Goal: Communication & Community: Answer question/provide support

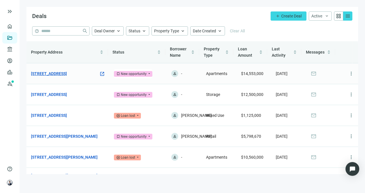
click at [62, 71] on link "[STREET_ADDRESS]" at bounding box center [49, 74] width 36 height 6
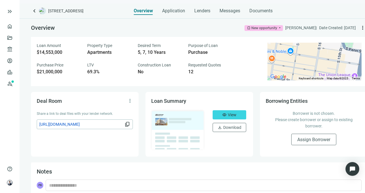
click at [33, 11] on span "keyboard_arrow_left" at bounding box center [34, 10] width 7 height 7
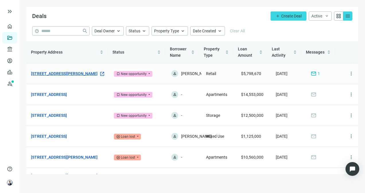
click at [76, 76] on link "[STREET_ADDRESS][PERSON_NAME]" at bounding box center [64, 74] width 67 height 6
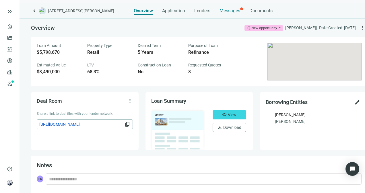
click at [234, 14] on div "Messages" at bounding box center [229, 8] width 21 height 11
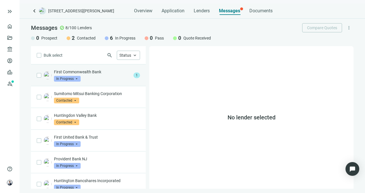
click at [108, 84] on div "First Commonwealth Bank In Progress arrow_drop_down 1" at bounding box center [88, 76] width 115 height 22
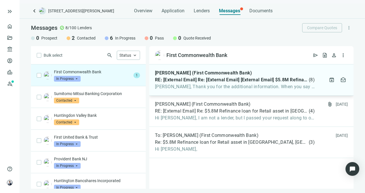
click at [219, 89] on span "[PERSON_NAME], Thank you for the additional information. When you say “nominal”…" at bounding box center [235, 87] width 160 height 6
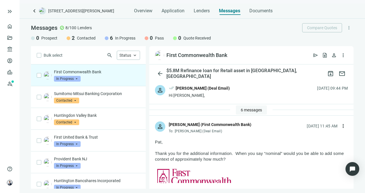
click at [250, 107] on button "6 messages" at bounding box center [251, 110] width 31 height 9
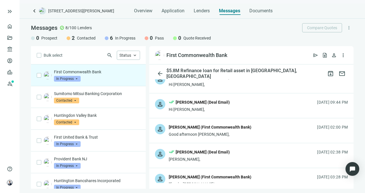
scroll to position [29, 0]
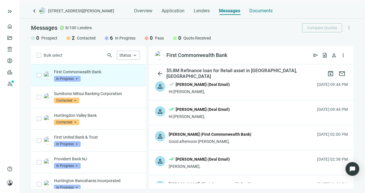
click at [255, 10] on span "Documents" at bounding box center [260, 11] width 23 height 6
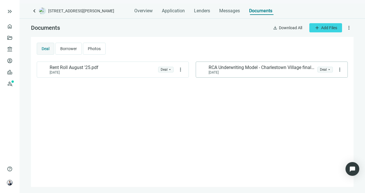
click at [243, 69] on span "RCA Underwriting Model - Charlestown Village final.xlsx" at bounding box center [262, 68] width 106 height 6
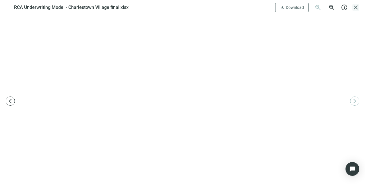
click at [356, 9] on span "close" at bounding box center [355, 7] width 7 height 7
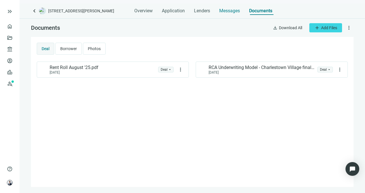
click at [228, 10] on span "Messages" at bounding box center [229, 10] width 21 height 5
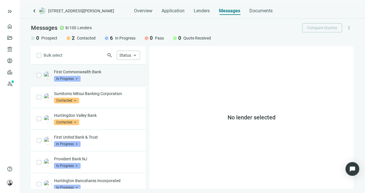
click at [104, 75] on div "First Commonwealth Bank In Progress arrow_drop_down" at bounding box center [97, 75] width 86 height 13
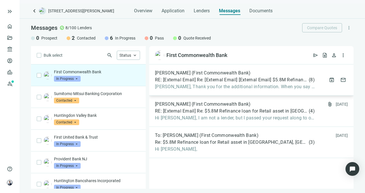
click at [237, 83] on div "[PERSON_NAME] (First Commonwealth Bank) RE: [External Email] Re: [External Emai…" at bounding box center [235, 80] width 160 height 20
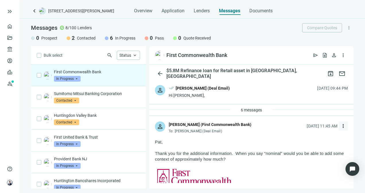
click at [341, 127] on button "more_vert" at bounding box center [342, 126] width 9 height 9
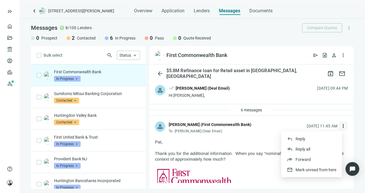
click at [340, 127] on span "more_vert" at bounding box center [343, 126] width 6 height 6
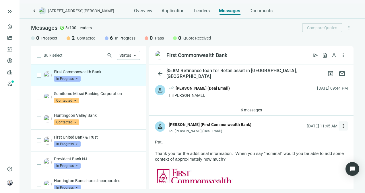
click at [340, 127] on span "more_vert" at bounding box center [343, 126] width 6 height 6
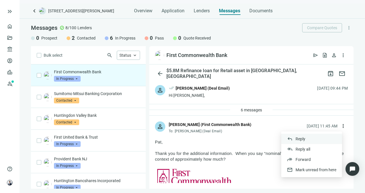
click at [312, 137] on div "reply Reply" at bounding box center [311, 139] width 61 height 10
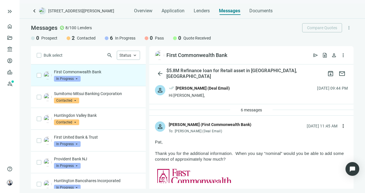
type textarea "**********"
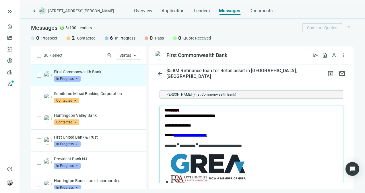
scroll to position [60, 0]
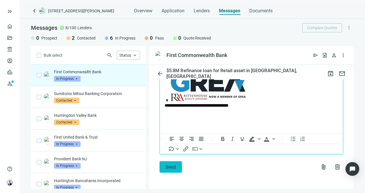
click at [178, 165] on button "Send" at bounding box center [170, 166] width 22 height 11
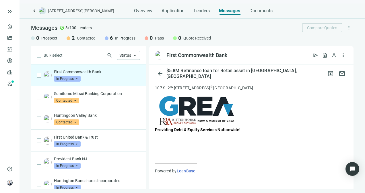
scroll to position [1734, 0]
